Goal: Information Seeking & Learning: Learn about a topic

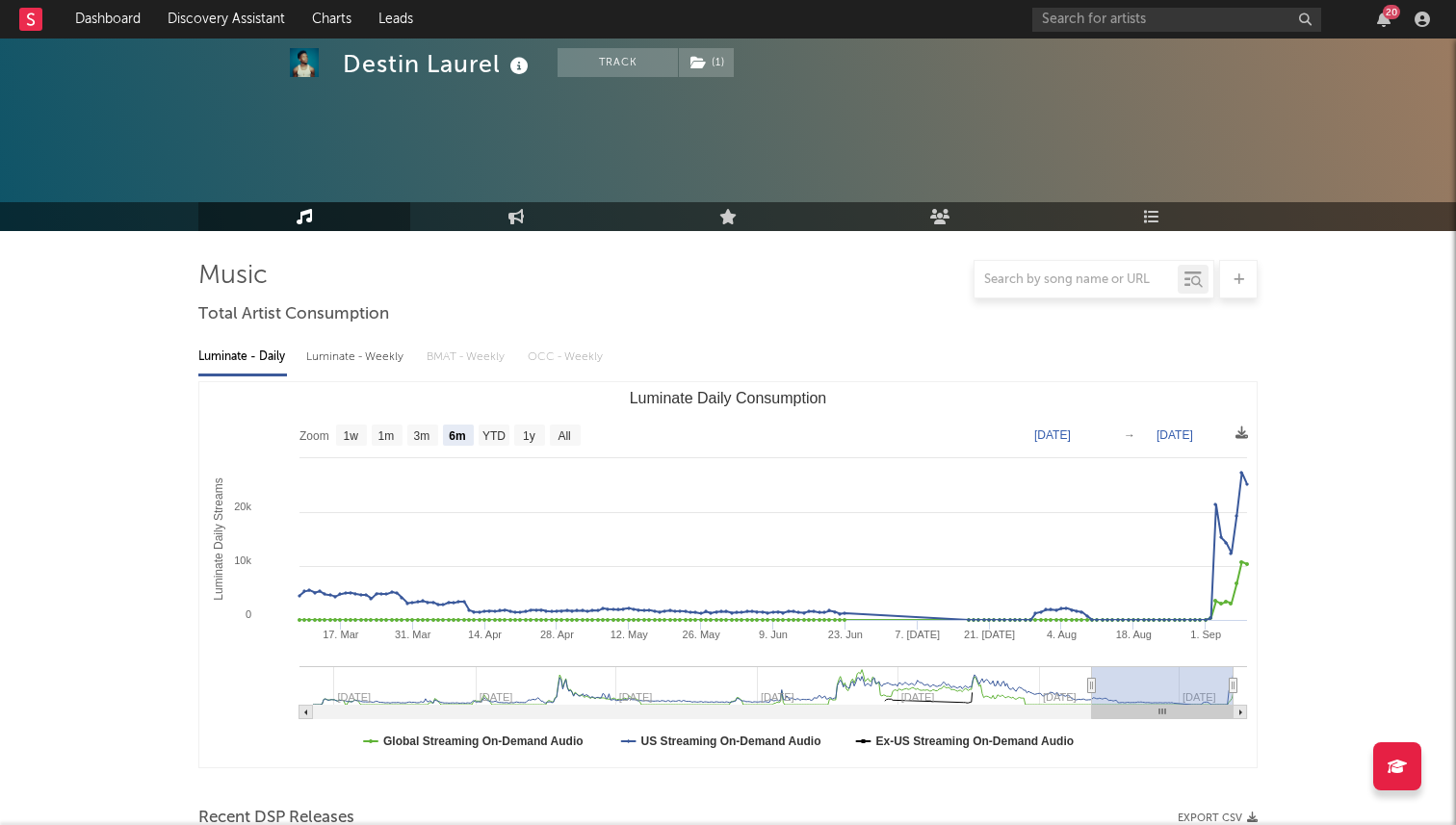
select select "6m"
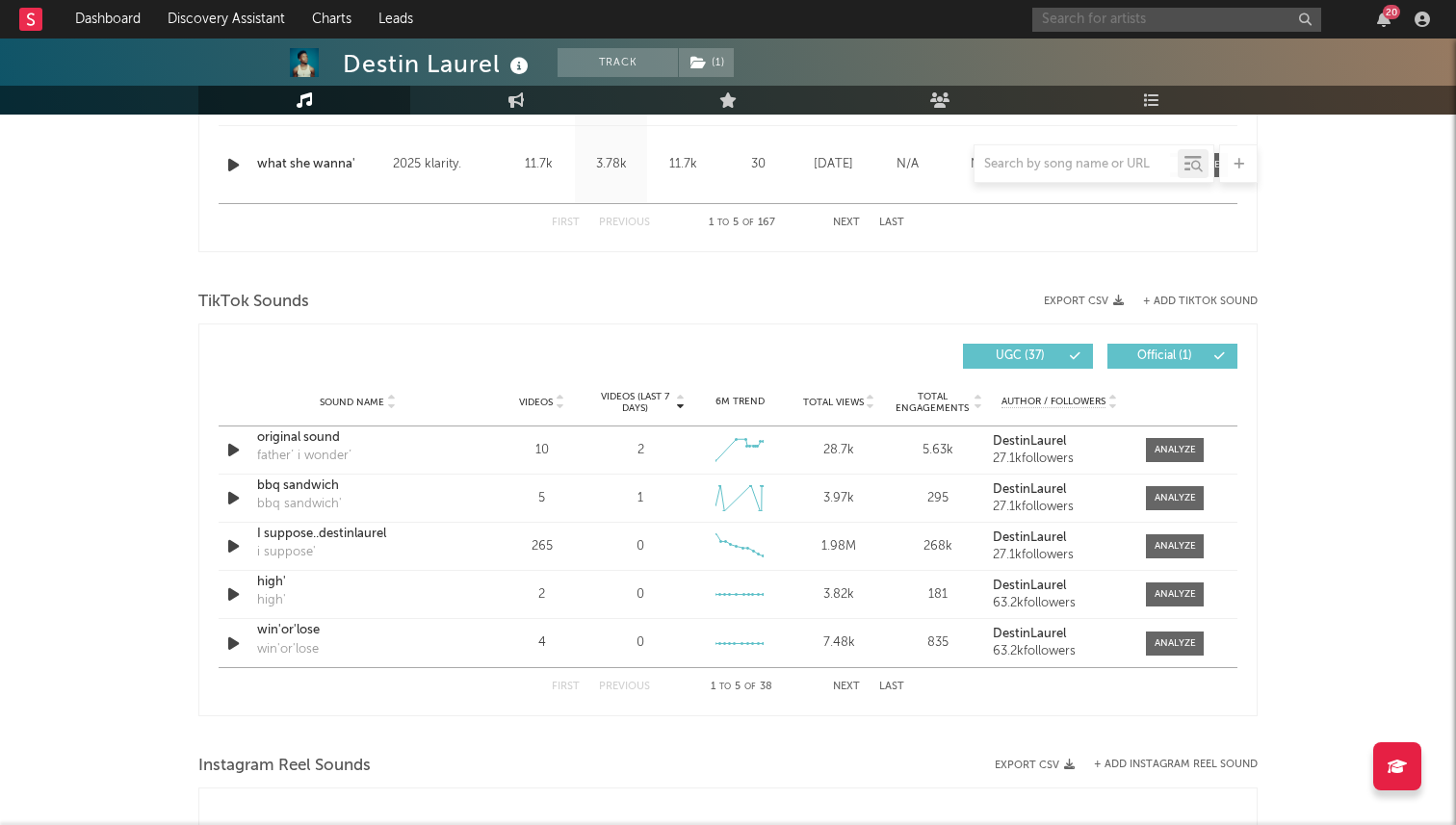
click at [1135, 21] on input "text" at bounding box center [1177, 20] width 288 height 24
click at [1126, 22] on input "[PERSON_NAME]" at bounding box center [1177, 20] width 288 height 24
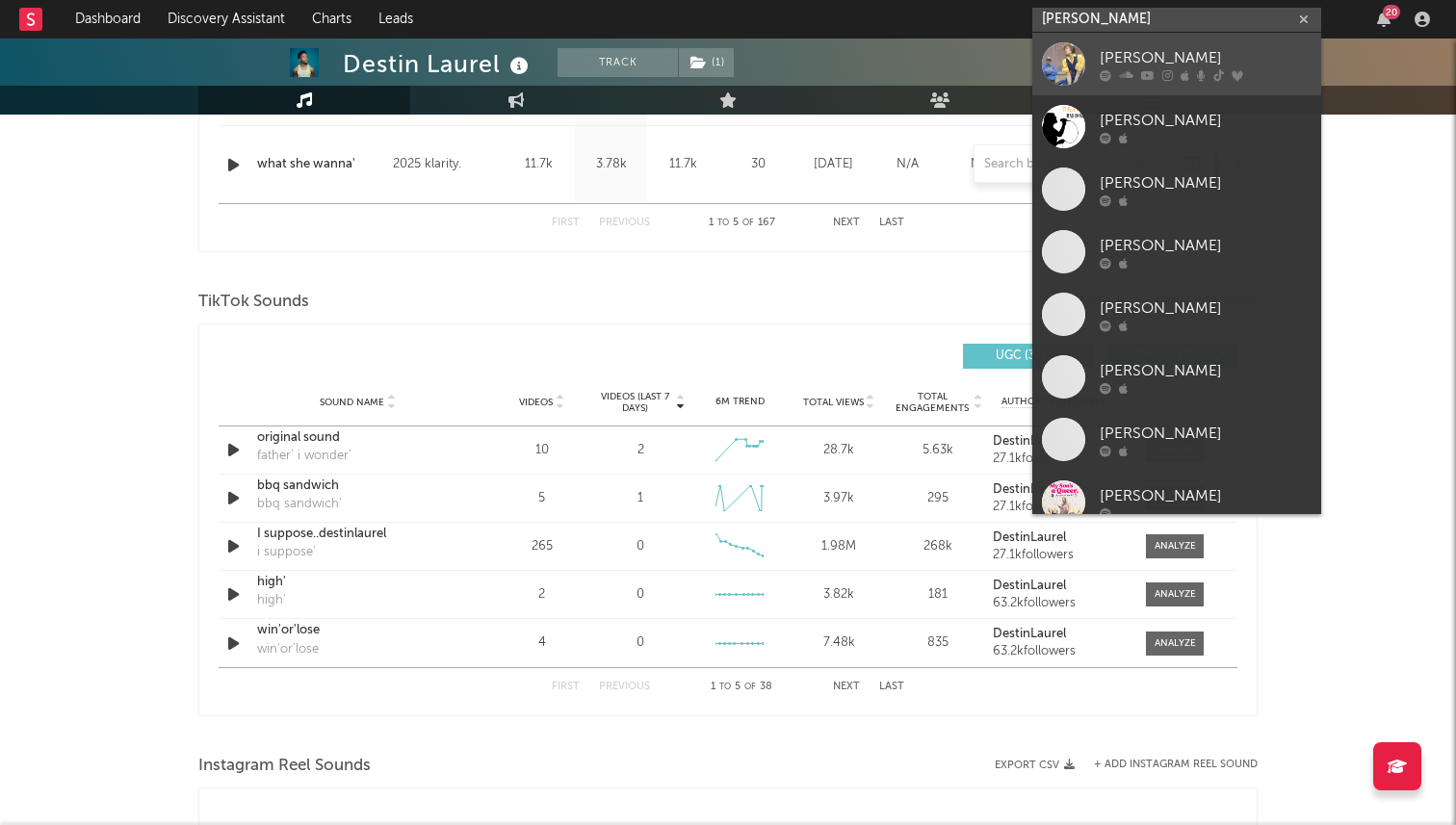
type input "[PERSON_NAME]"
click at [1116, 56] on div "[PERSON_NAME]" at bounding box center [1205, 57] width 212 height 23
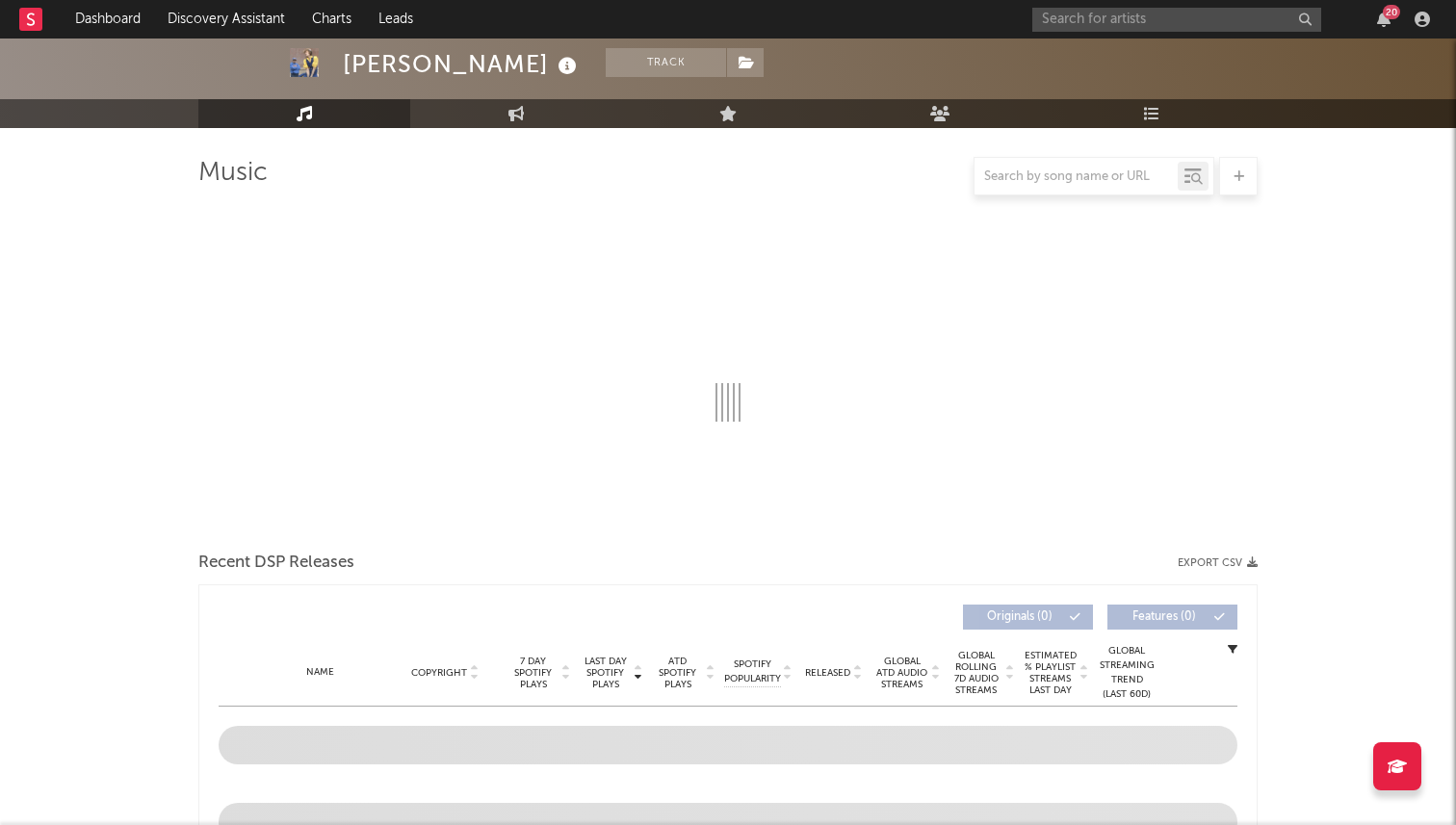
scroll to position [260, 0]
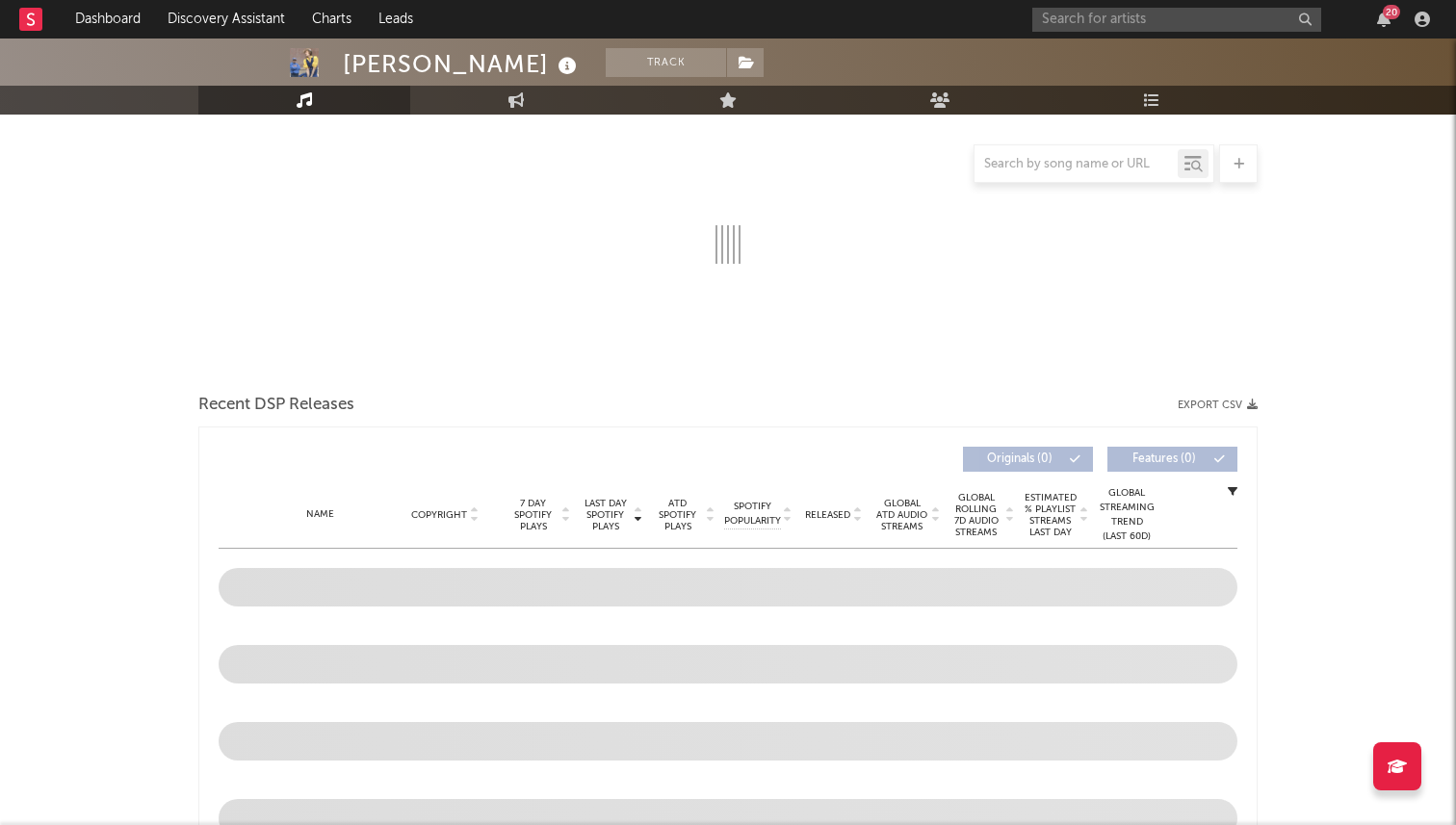
select select "6m"
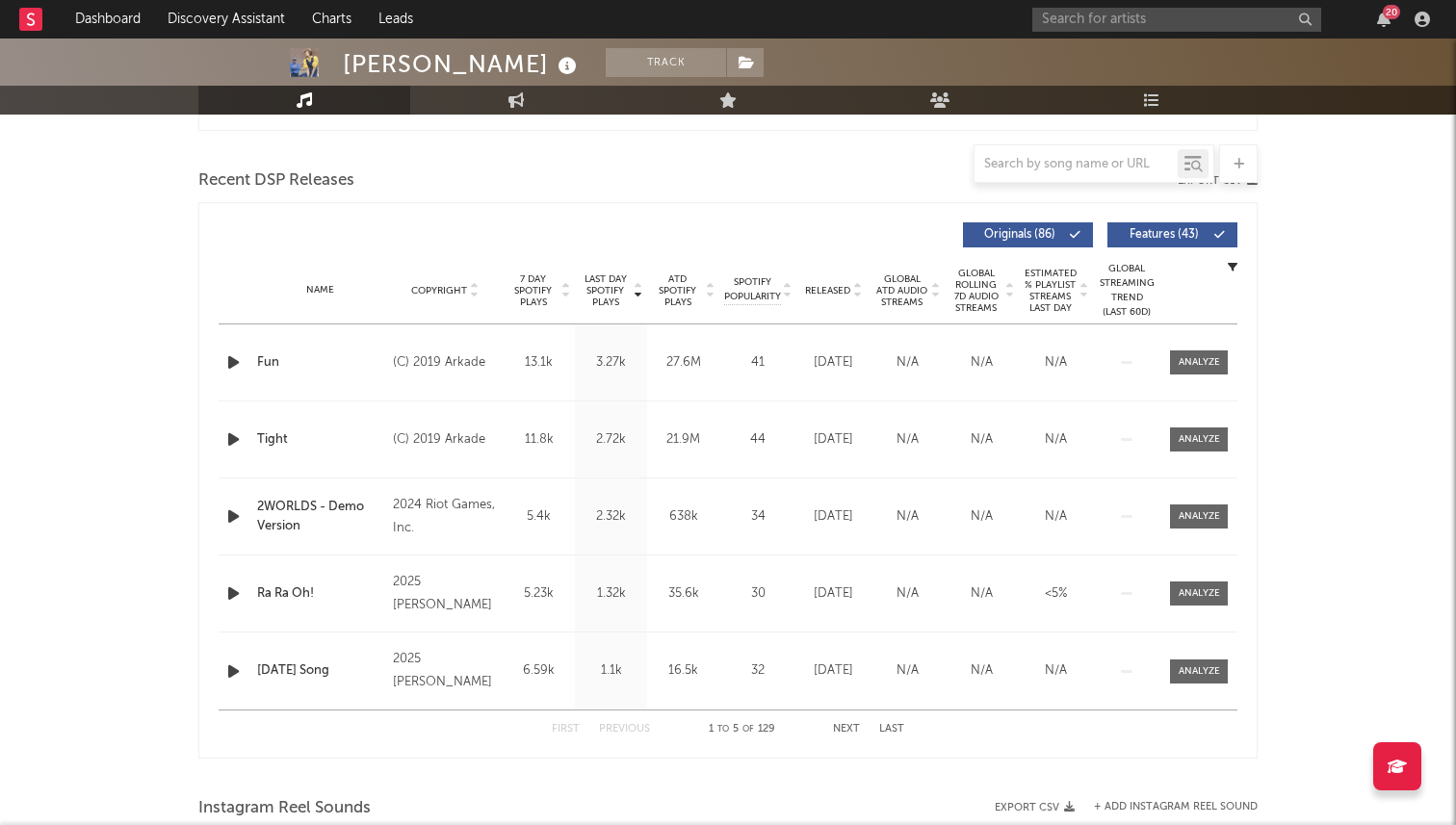
scroll to position [650, 0]
